Goal: Task Accomplishment & Management: Manage account settings

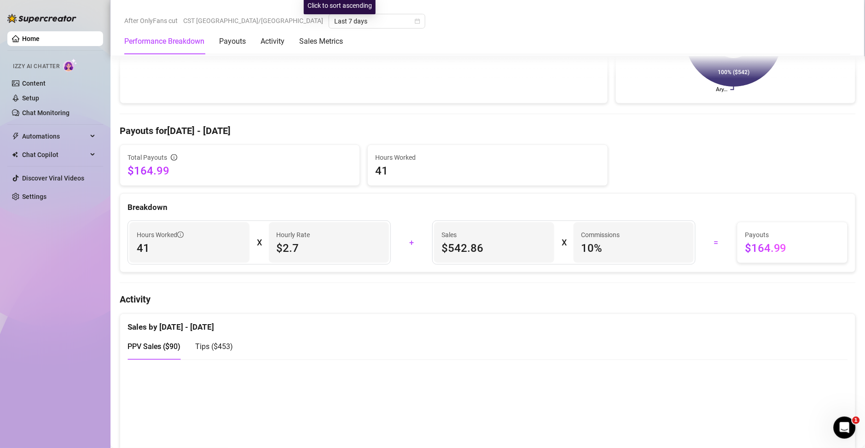
scroll to position [222, 0]
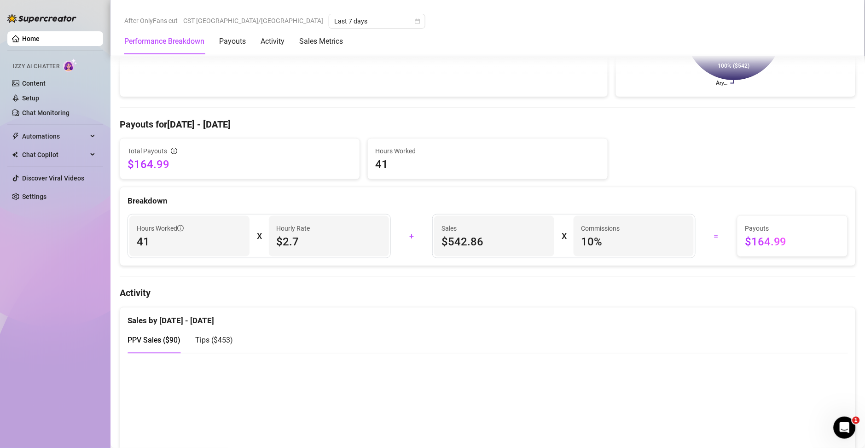
click at [321, 290] on h4 "Activity" at bounding box center [488, 293] width 736 height 13
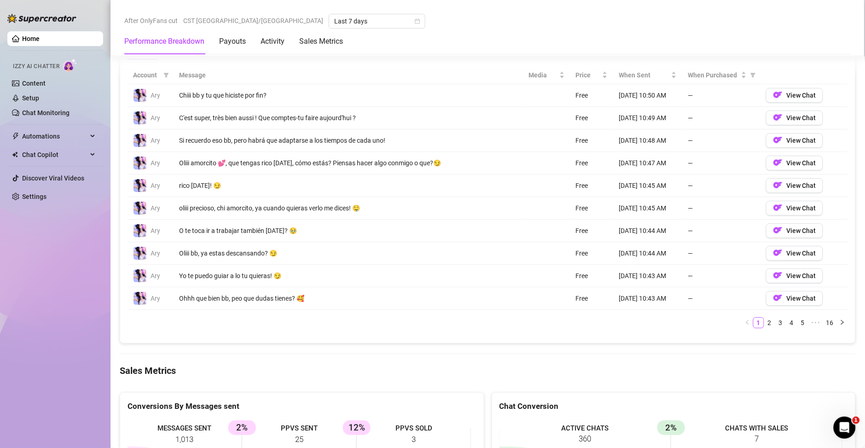
scroll to position [861, 0]
click at [299, 163] on div "Oliii amorcito 💕, que tengas rico [DATE], cómo estás? Piensas hacer algo conmig…" at bounding box center [348, 164] width 338 height 10
copy div "Oliii amorcito 💕, que tengas rico [DATE], cómo estás? Piensas hacer algo conmig…"
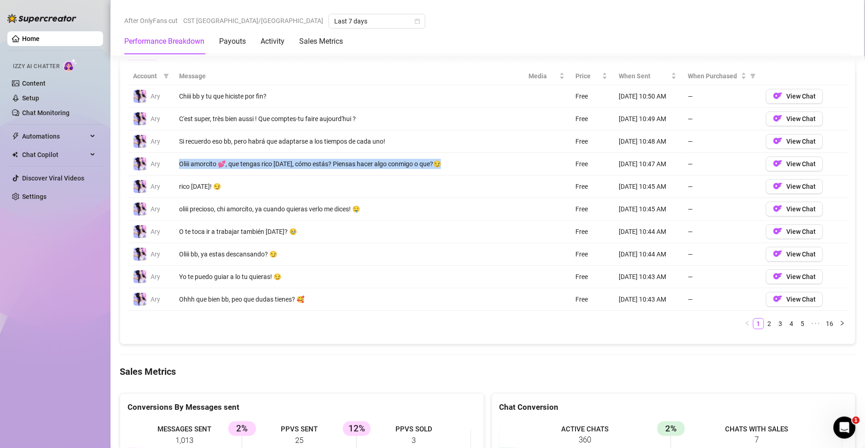
click at [299, 163] on div "Oliii amorcito 💕, que tengas rico [DATE], cómo estás? Piensas hacer algo conmig…" at bounding box center [348, 164] width 338 height 10
click at [40, 35] on link "Home" at bounding box center [30, 38] width 17 height 7
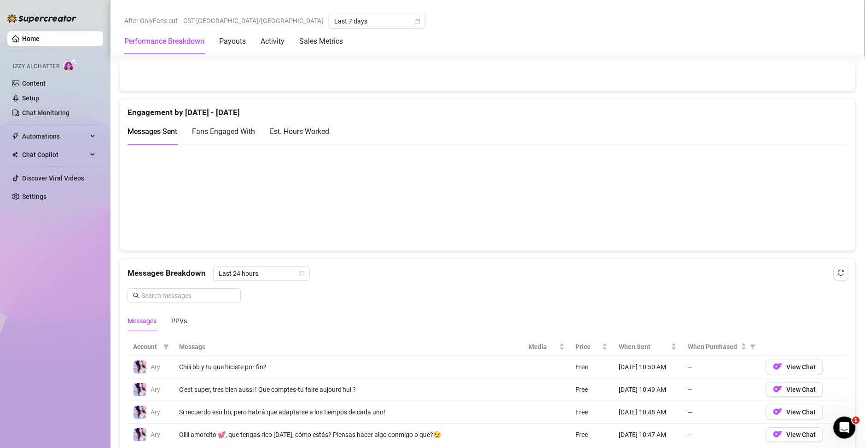
scroll to position [590, 0]
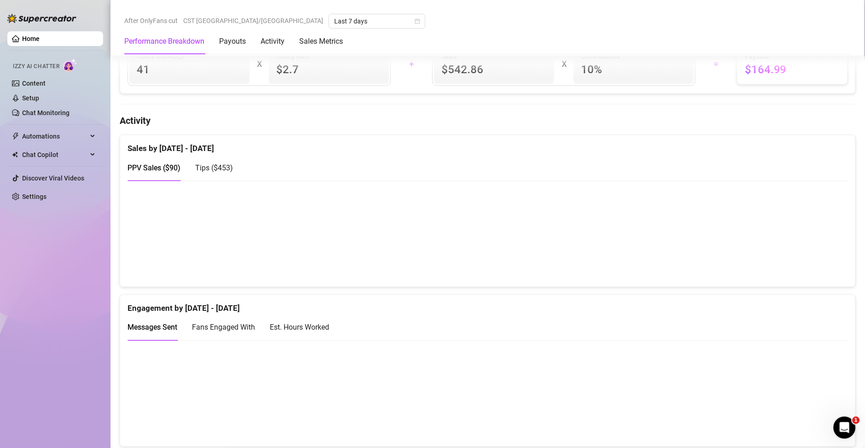
scroll to position [394, 0]
click at [297, 325] on div "Est. Hours Worked" at bounding box center [299, 328] width 59 height 12
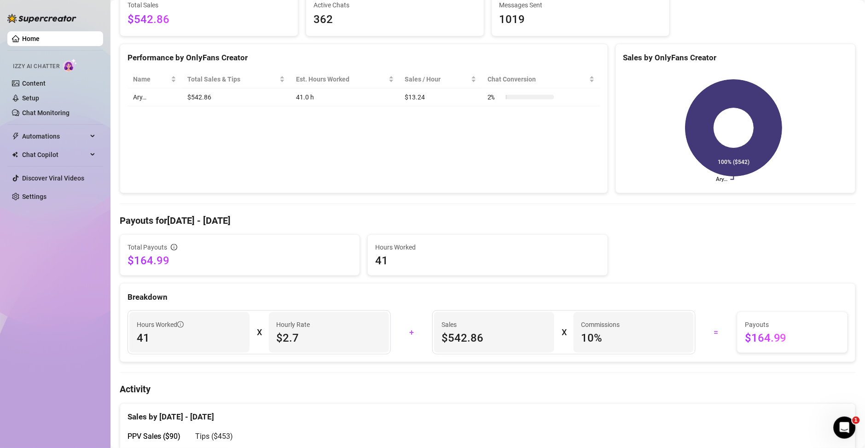
scroll to position [0, 0]
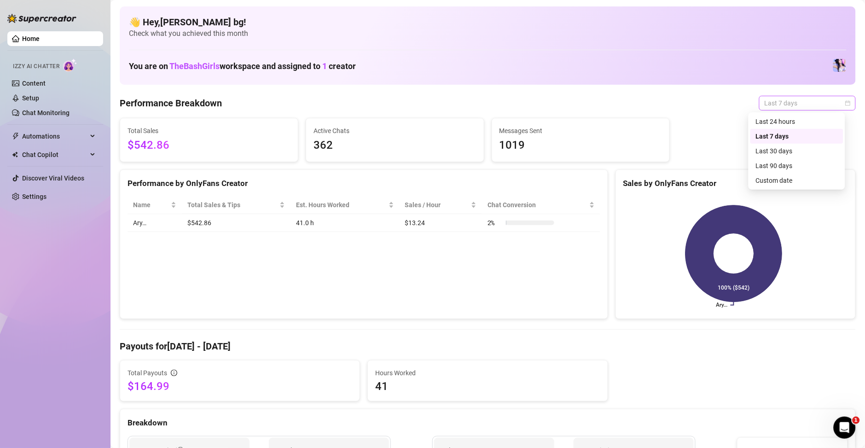
click at [791, 103] on span "Last 7 days" at bounding box center [808, 103] width 86 height 14
click at [763, 183] on div "Custom date" at bounding box center [797, 180] width 82 height 10
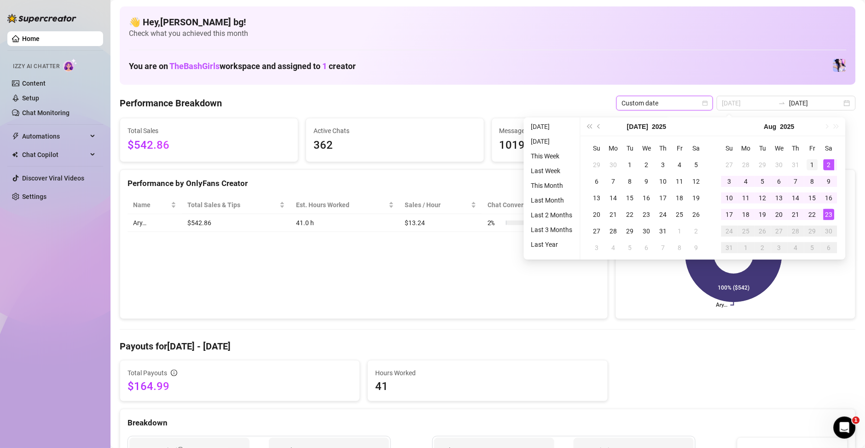
type input "[DATE]"
click at [810, 163] on div "1" at bounding box center [812, 164] width 11 height 11
type input "[DATE]"
click at [831, 215] on div "23" at bounding box center [829, 214] width 11 height 11
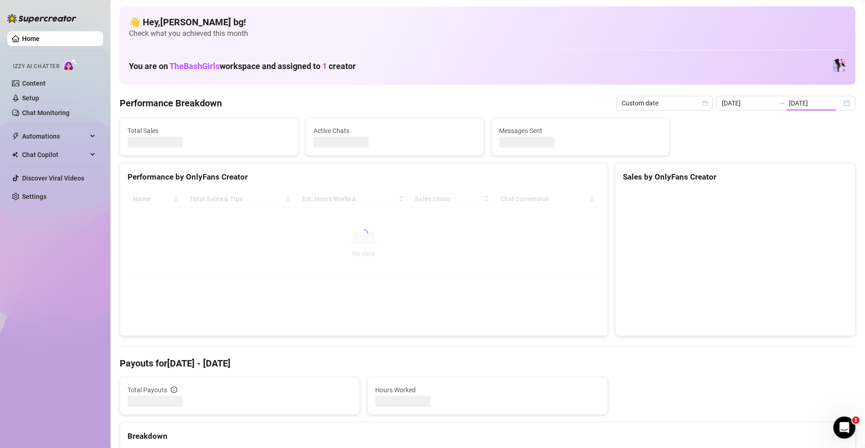
type input "[DATE]"
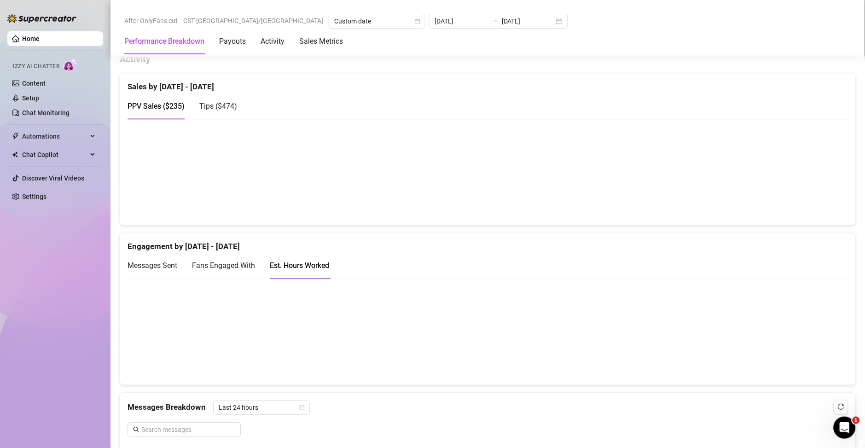
scroll to position [454, 0]
